Goal: Find contact information: Find contact information

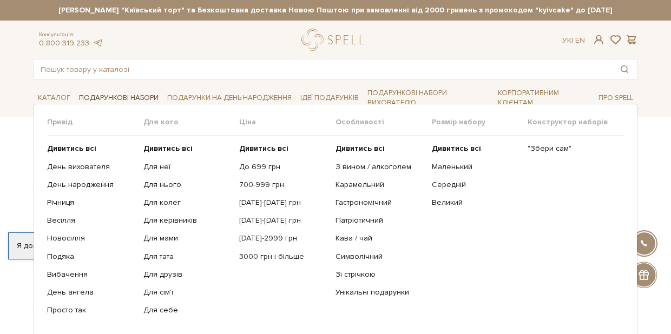
click at [121, 96] on link "Подарункові набори" at bounding box center [119, 98] width 88 height 17
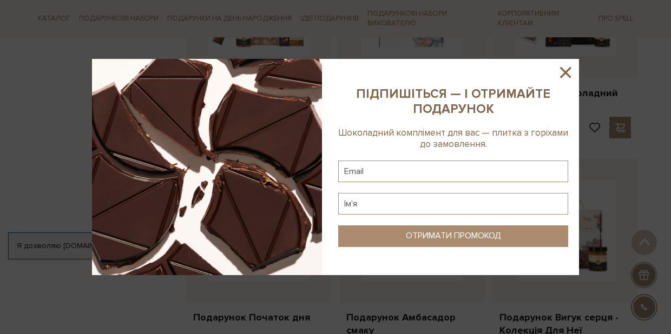
scroll to position [953, 0]
click at [564, 76] on icon at bounding box center [565, 72] width 18 height 18
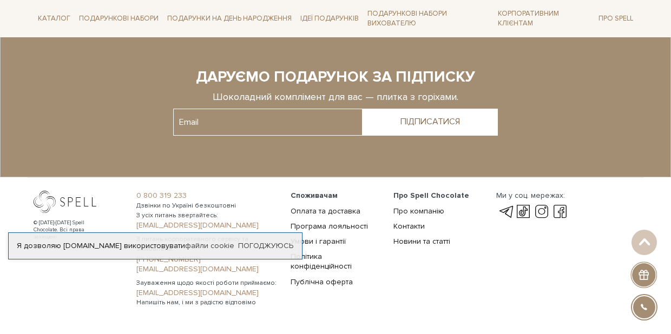
scroll to position [2436, 0]
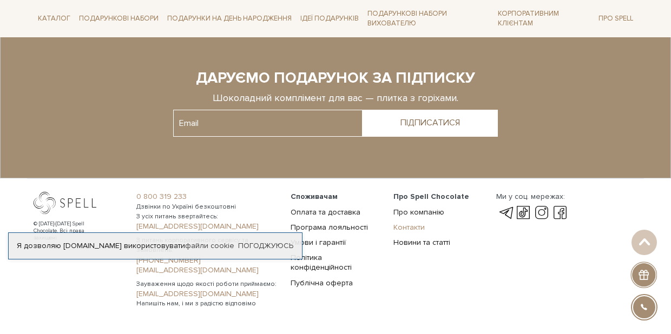
click at [411, 223] on link "Контакти" at bounding box center [408, 227] width 31 height 9
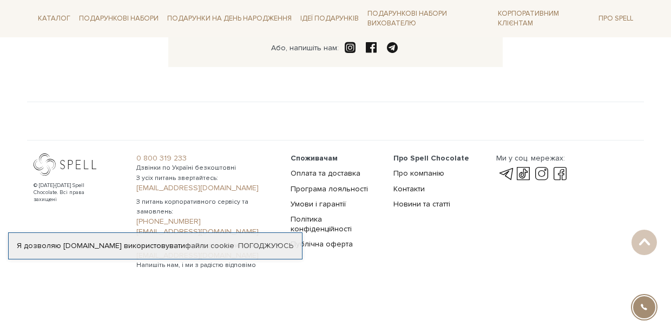
scroll to position [352, 0]
click at [320, 175] on link "Оплата та доставка" at bounding box center [326, 173] width 70 height 9
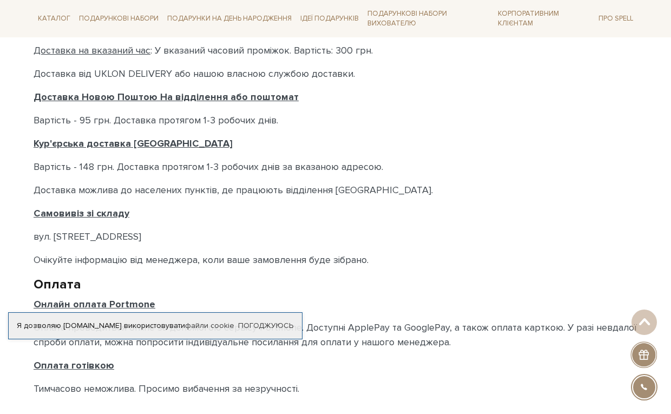
scroll to position [457, 0]
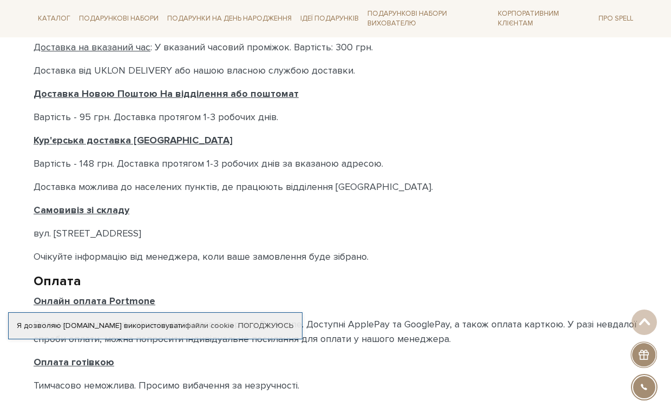
drag, startPoint x: 30, startPoint y: 232, endPoint x: 177, endPoint y: 232, distance: 147.7
click at [179, 232] on div "Головна Доставка і Оплата Доставка і Оплата Доставка і Оплата Прийом замовлень …" at bounding box center [335, 46] width 617 height 746
copy p "вул. [STREET_ADDRESS]"
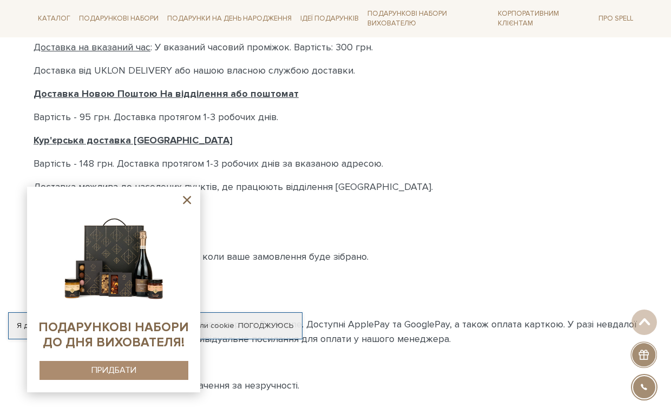
click at [188, 202] on icon at bounding box center [187, 200] width 8 height 8
